Goal: Transaction & Acquisition: Obtain resource

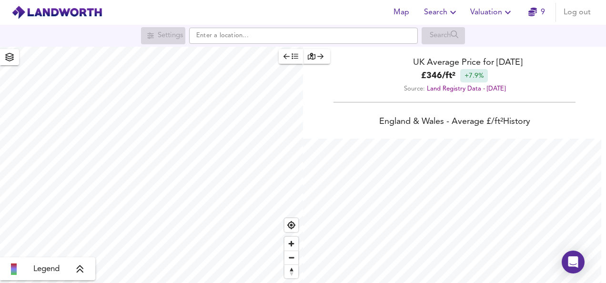
scroll to position [283, 606]
click at [439, 6] on span "Search" at bounding box center [441, 12] width 35 height 13
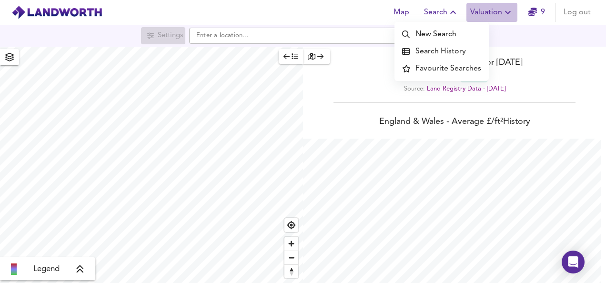
click at [490, 14] on span "Valuation" at bounding box center [491, 12] width 43 height 13
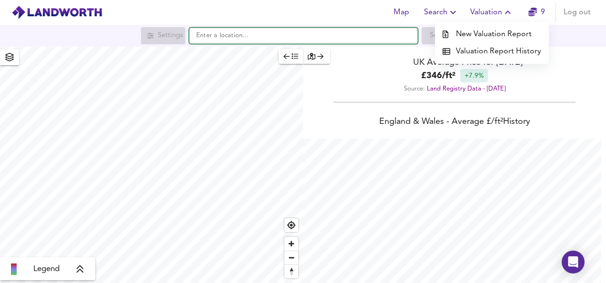
click at [238, 37] on input "text" at bounding box center [303, 36] width 229 height 16
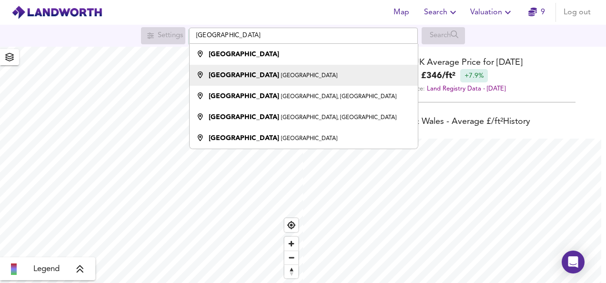
click at [239, 81] on li "[GEOGRAPHIC_DATA] [GEOGRAPHIC_DATA]" at bounding box center [303, 75] width 228 height 21
type input "[GEOGRAPHIC_DATA], [GEOGRAPHIC_DATA]"
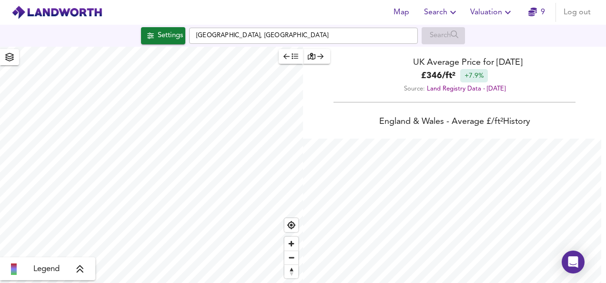
checkbox input "false"
checkbox input "true"
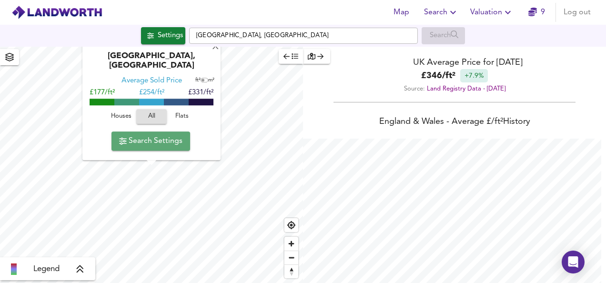
click at [156, 139] on span "Search Settings" at bounding box center [150, 140] width 63 height 13
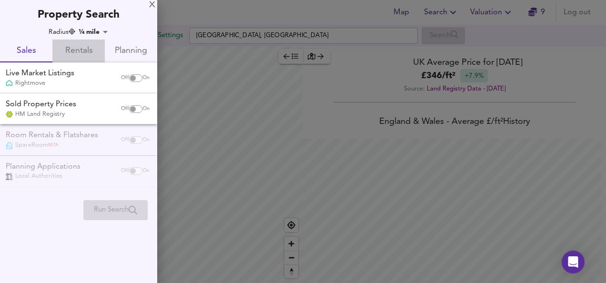
click at [81, 48] on span "Rentals" at bounding box center [78, 51] width 41 height 15
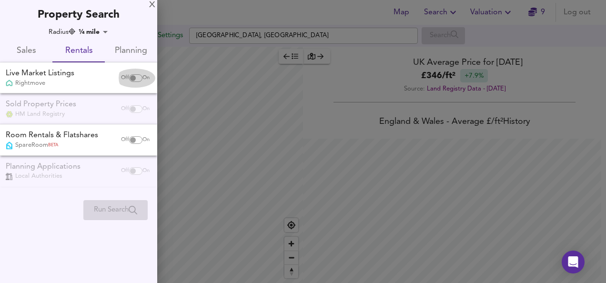
click at [134, 83] on div "Off On" at bounding box center [135, 78] width 40 height 19
checkbox input "true"
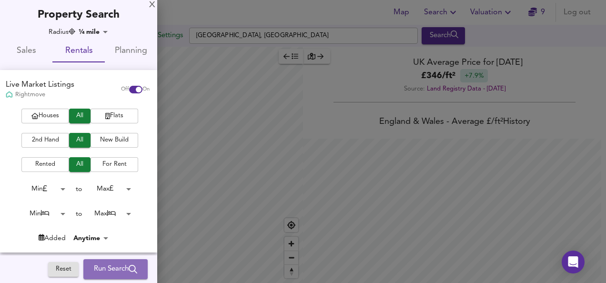
click at [99, 266] on span "Run Search" at bounding box center [115, 269] width 43 height 12
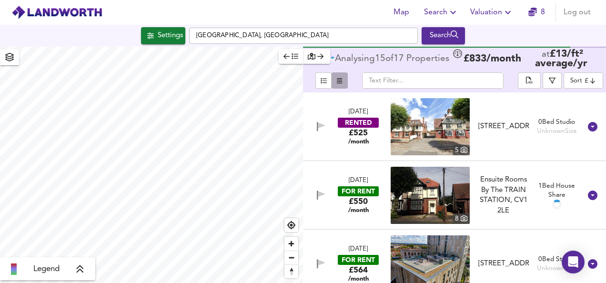
click at [342, 77] on span "button" at bounding box center [339, 80] width 11 height 11
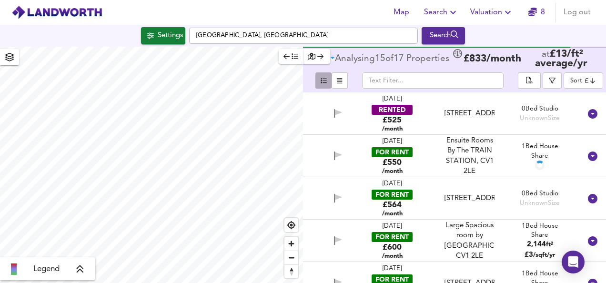
click at [330, 79] on button "button" at bounding box center [323, 80] width 16 height 16
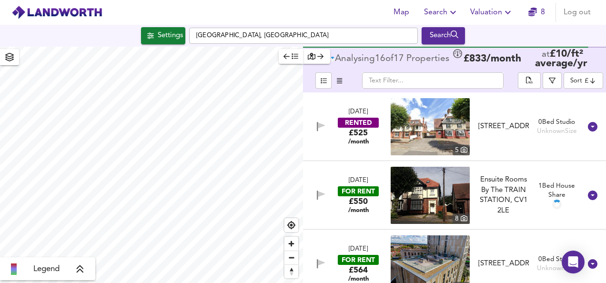
click at [455, 78] on input "text" at bounding box center [432, 80] width 141 height 16
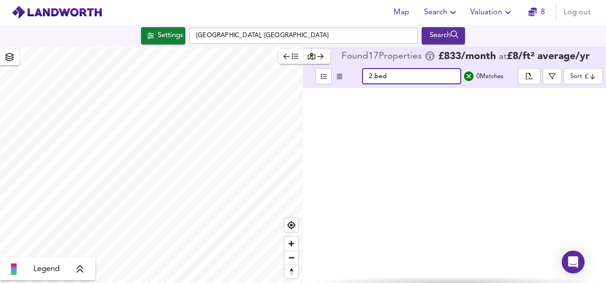
type input "2 bed"
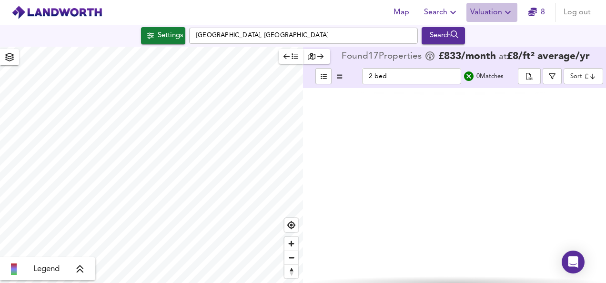
click at [509, 14] on icon "button" at bounding box center [507, 12] width 11 height 11
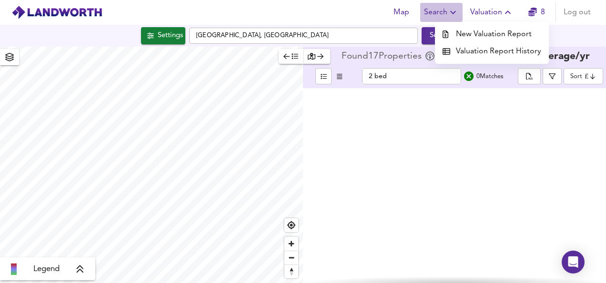
click at [456, 8] on icon "button" at bounding box center [452, 12] width 11 height 11
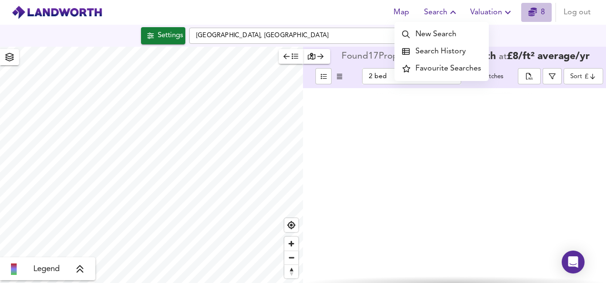
click at [532, 14] on icon "button" at bounding box center [532, 12] width 9 height 9
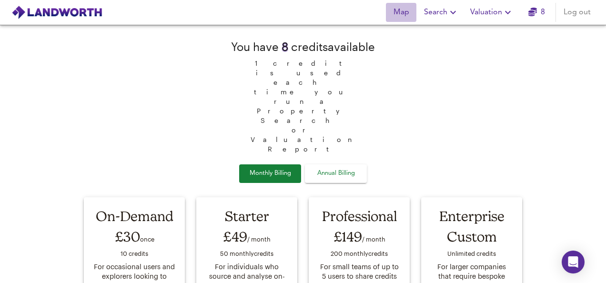
click at [395, 9] on span "Map" at bounding box center [400, 12] width 23 height 13
